Goal: Check status: Check status

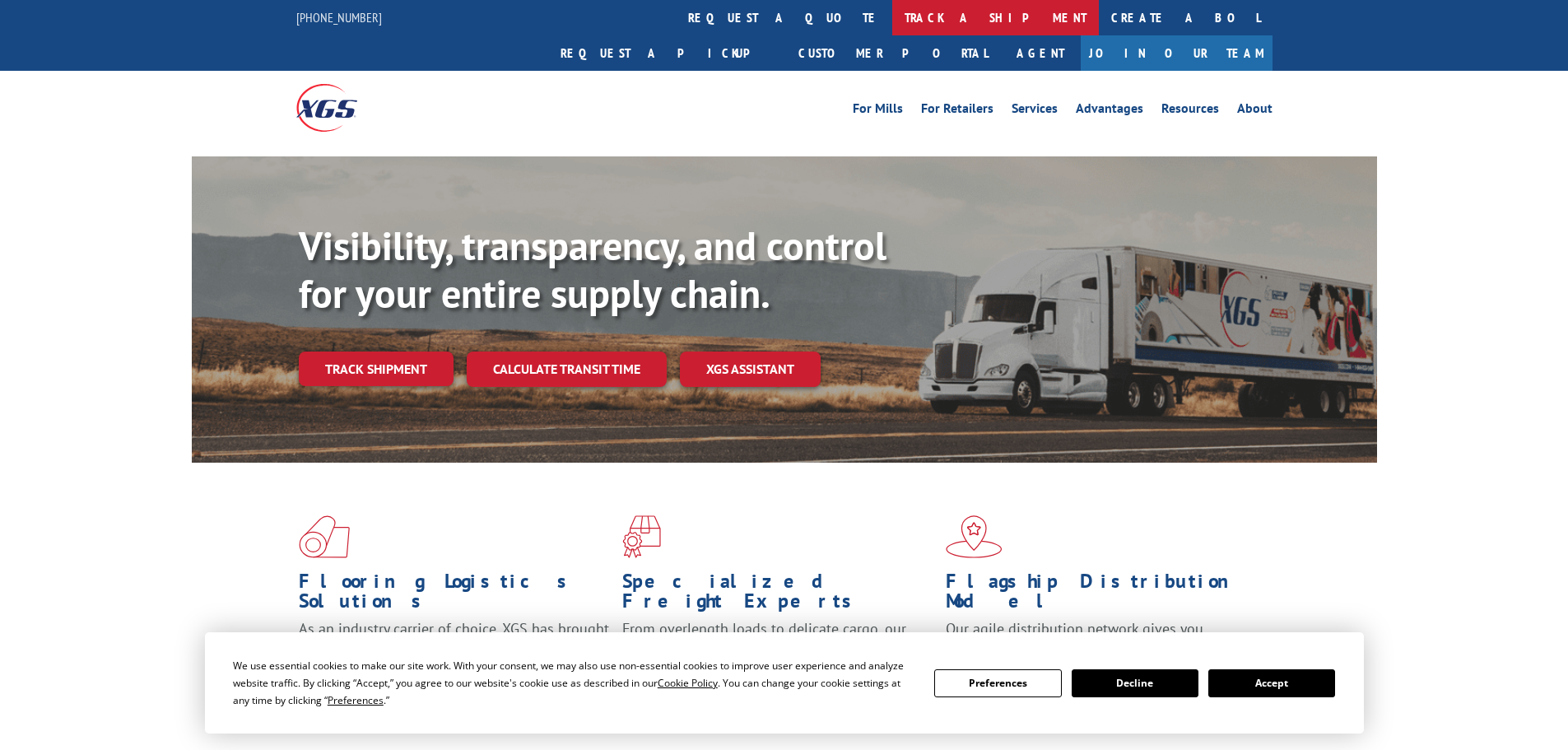
click at [893, 15] on link "track a shipment" at bounding box center [996, 17] width 206 height 35
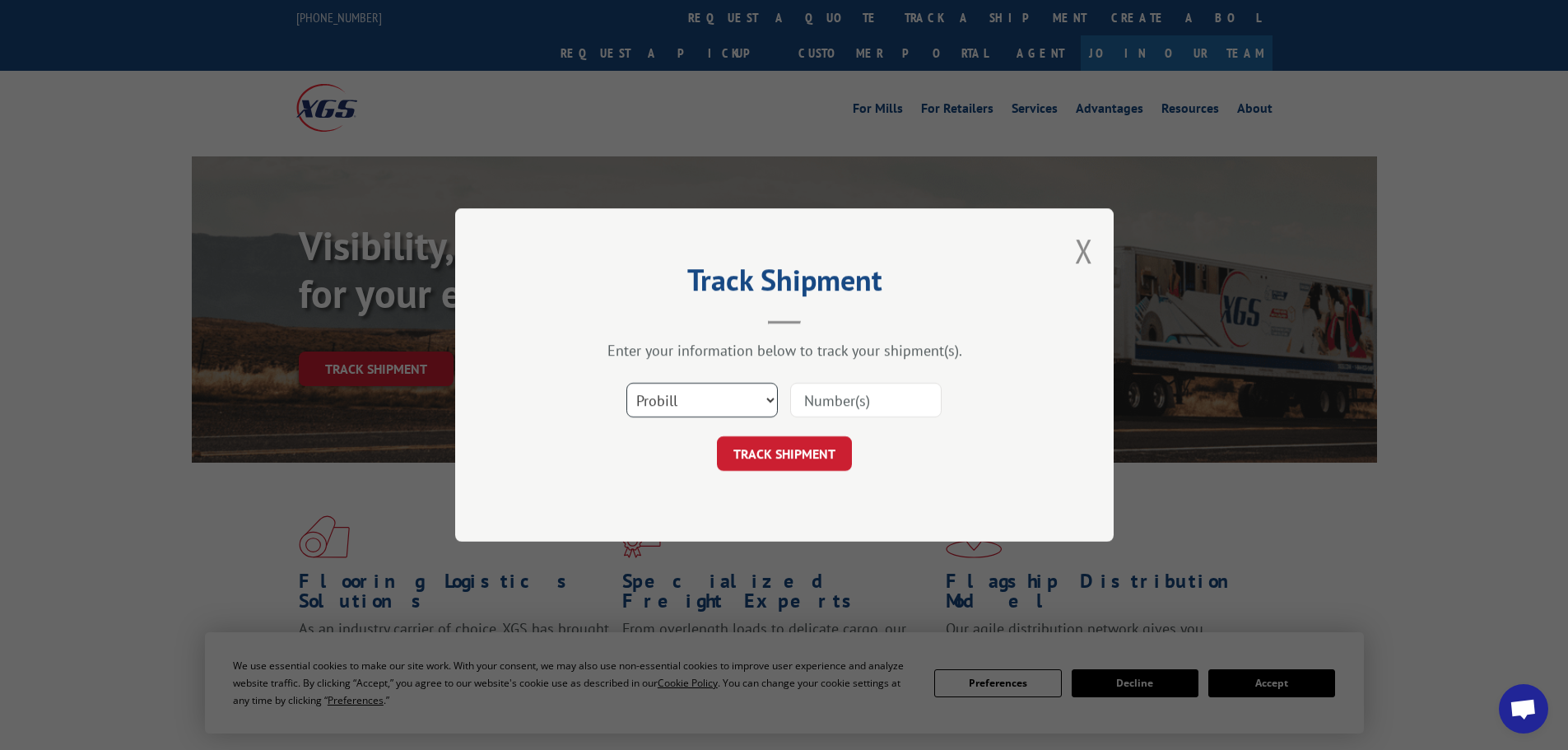
click at [701, 392] on select "Select category... Probill BOL PO" at bounding box center [702, 400] width 151 height 35
select select "po"
click at [626, 383] on select "Select category... Probill BOL PO" at bounding box center [702, 400] width 151 height 35
click at [833, 404] on input at bounding box center [866, 400] width 151 height 35
type input "FR040457"
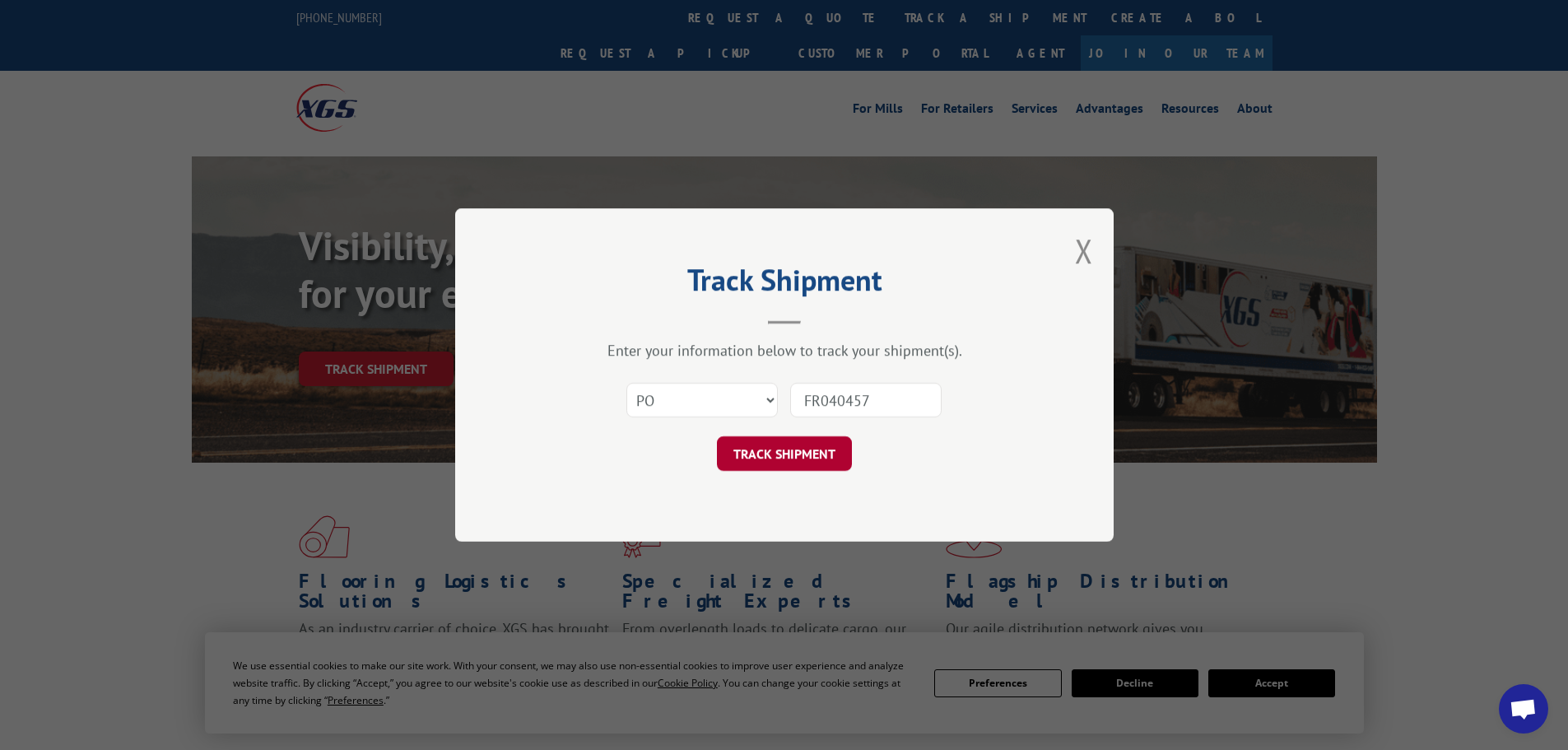
click at [819, 457] on button "TRACK SHIPMENT" at bounding box center [784, 453] width 135 height 35
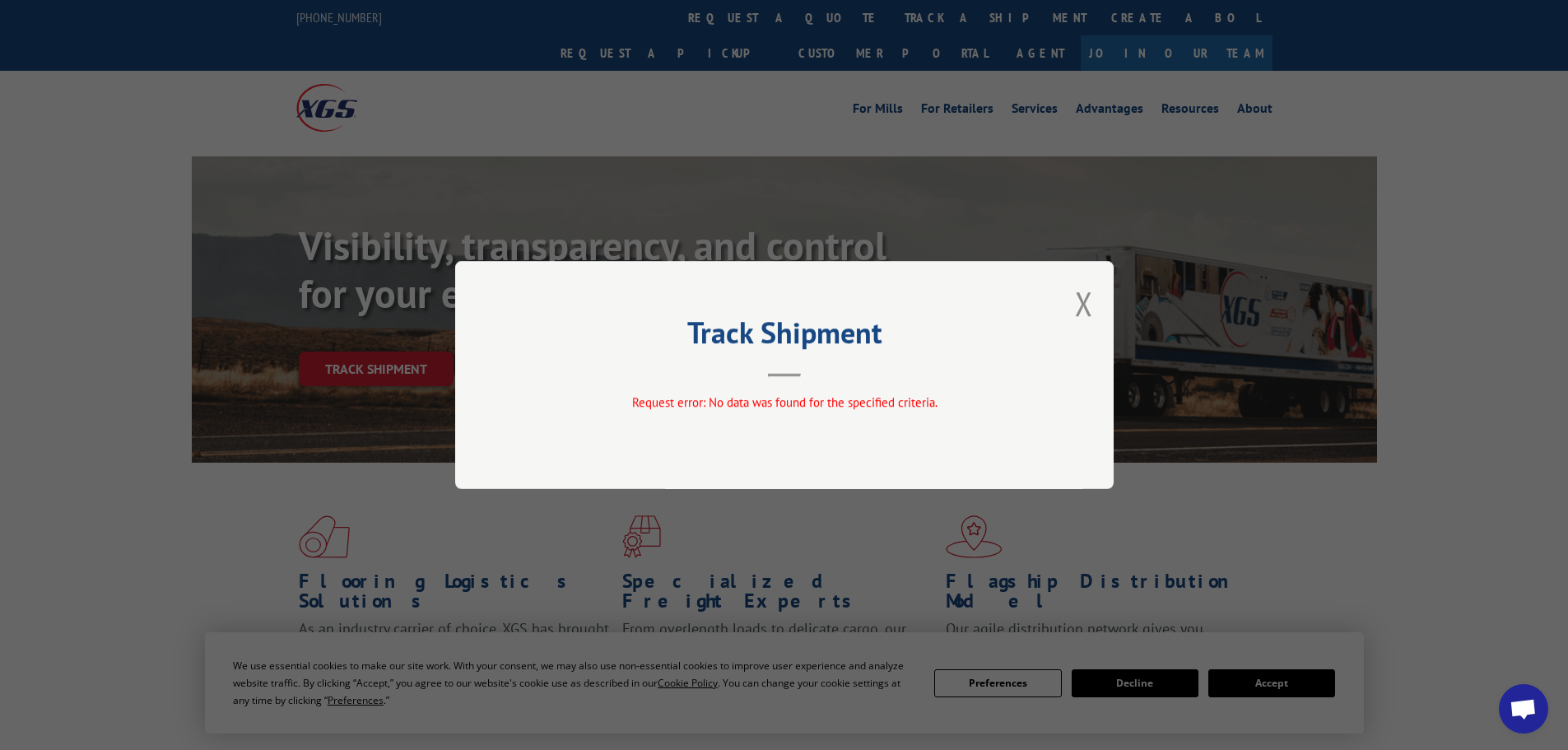
click at [1072, 310] on div "Track Shipment Request error: No data was found for the specified criteria." at bounding box center [784, 375] width 658 height 228
click at [1083, 302] on button "Close modal" at bounding box center [1084, 304] width 18 height 44
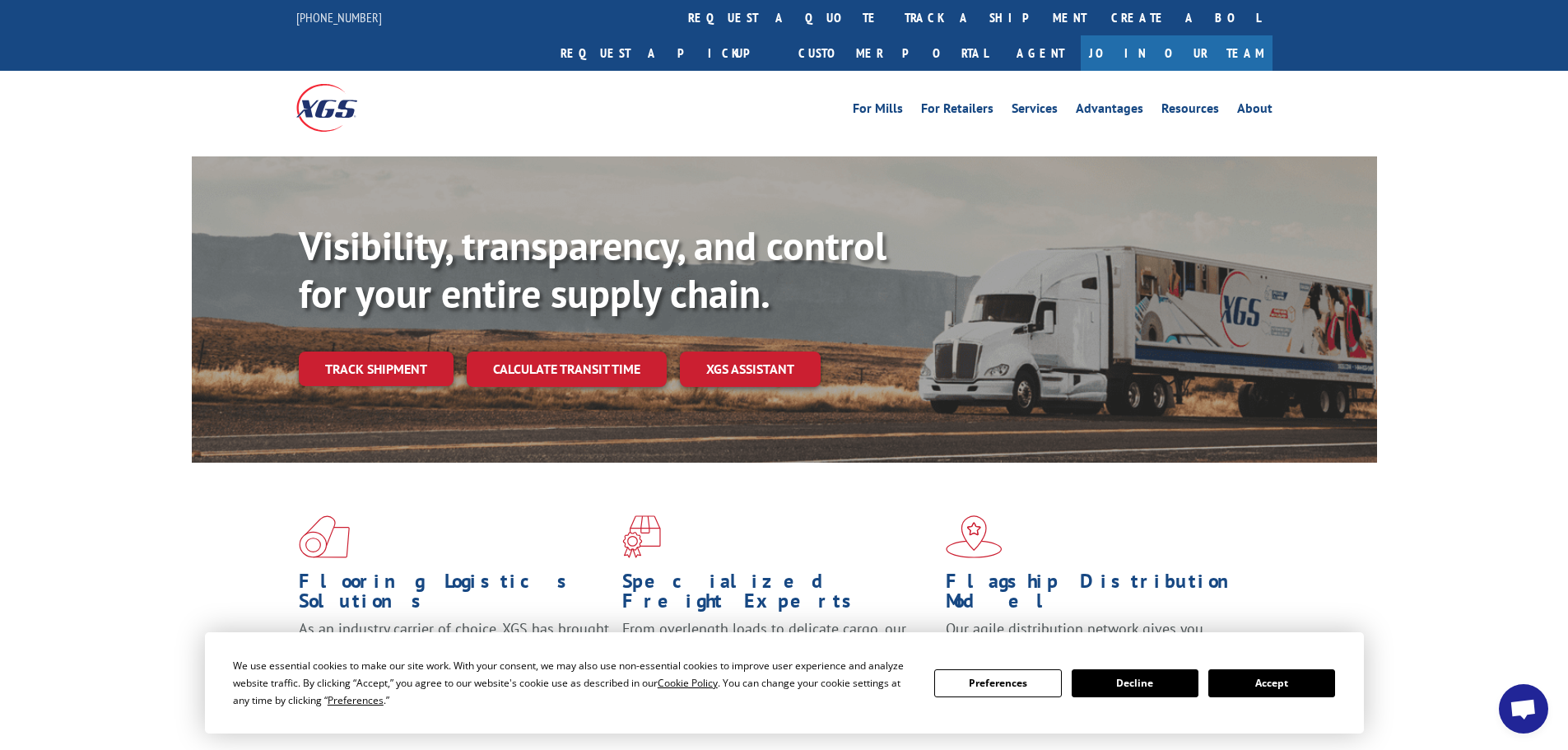
click at [693, 71] on div "For [PERSON_NAME] For Retailers Services Advantages Resources About For [PERSON…" at bounding box center [784, 107] width 976 height 73
click at [893, 18] on link "track a shipment" at bounding box center [996, 17] width 206 height 35
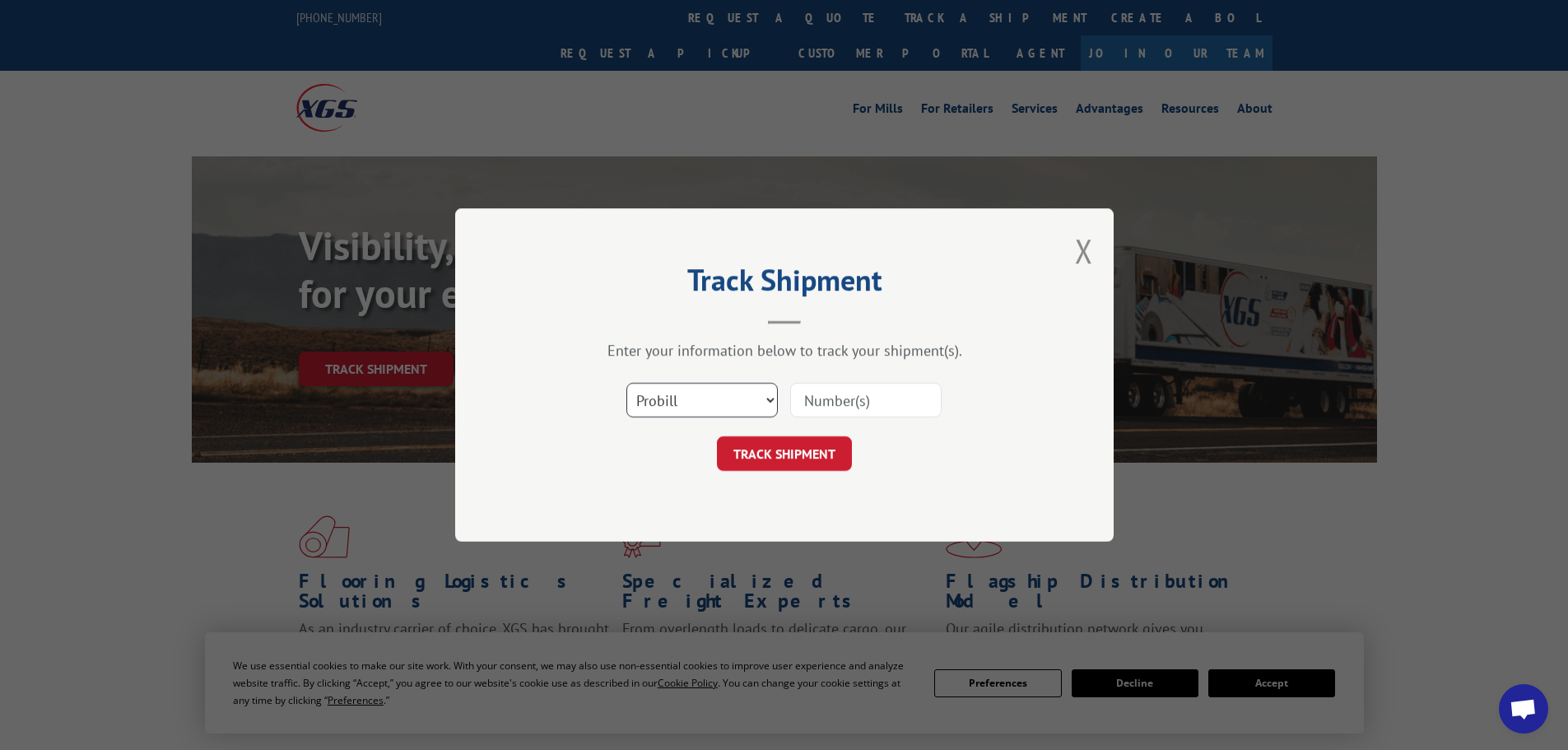
click at [689, 406] on select "Select category... Probill BOL PO" at bounding box center [702, 400] width 151 height 35
click at [1095, 254] on div "Track Shipment Enter your information below to track your shipment(s). Select c…" at bounding box center [784, 375] width 658 height 334
drag, startPoint x: 1022, startPoint y: 487, endPoint x: 916, endPoint y: 478, distance: 106.4
click at [1021, 486] on div "Track Shipment Enter your information below to track your shipment(s). Select c…" at bounding box center [784, 375] width 658 height 334
click at [1089, 252] on button "Close modal" at bounding box center [1084, 251] width 18 height 44
